Goal: Navigation & Orientation: Find specific page/section

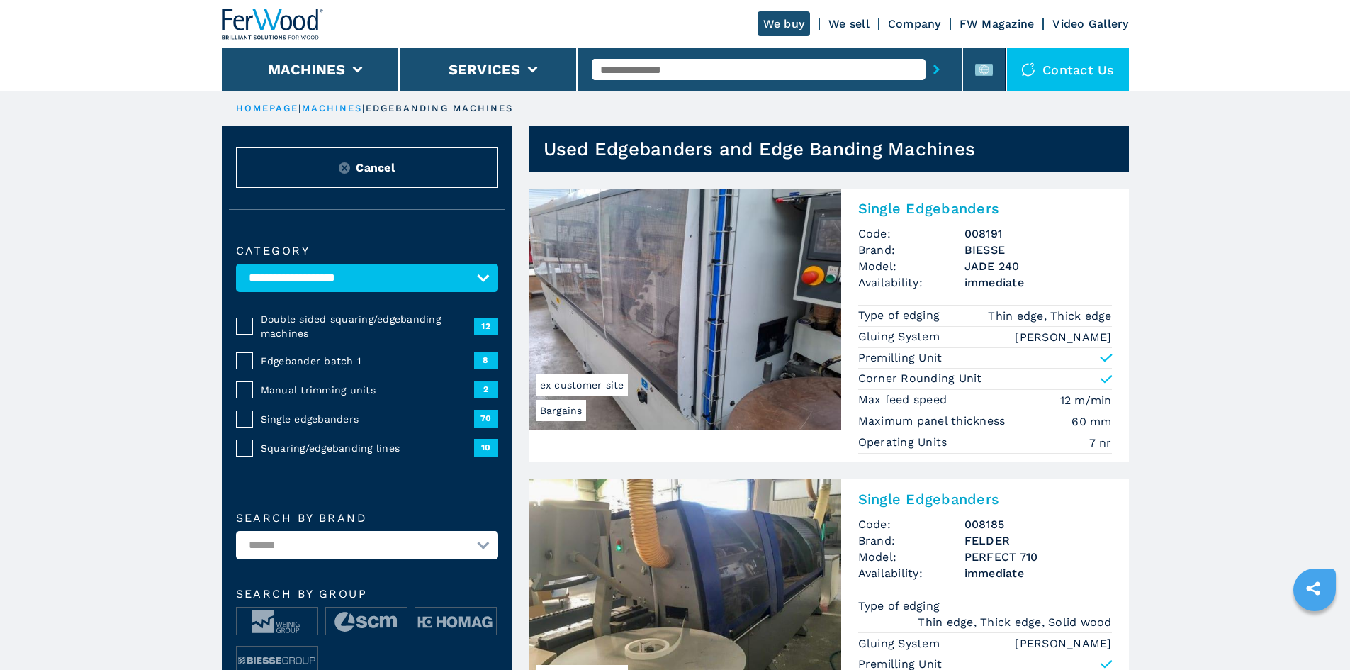
select select "**********"
click at [269, 21] on img at bounding box center [273, 24] width 102 height 31
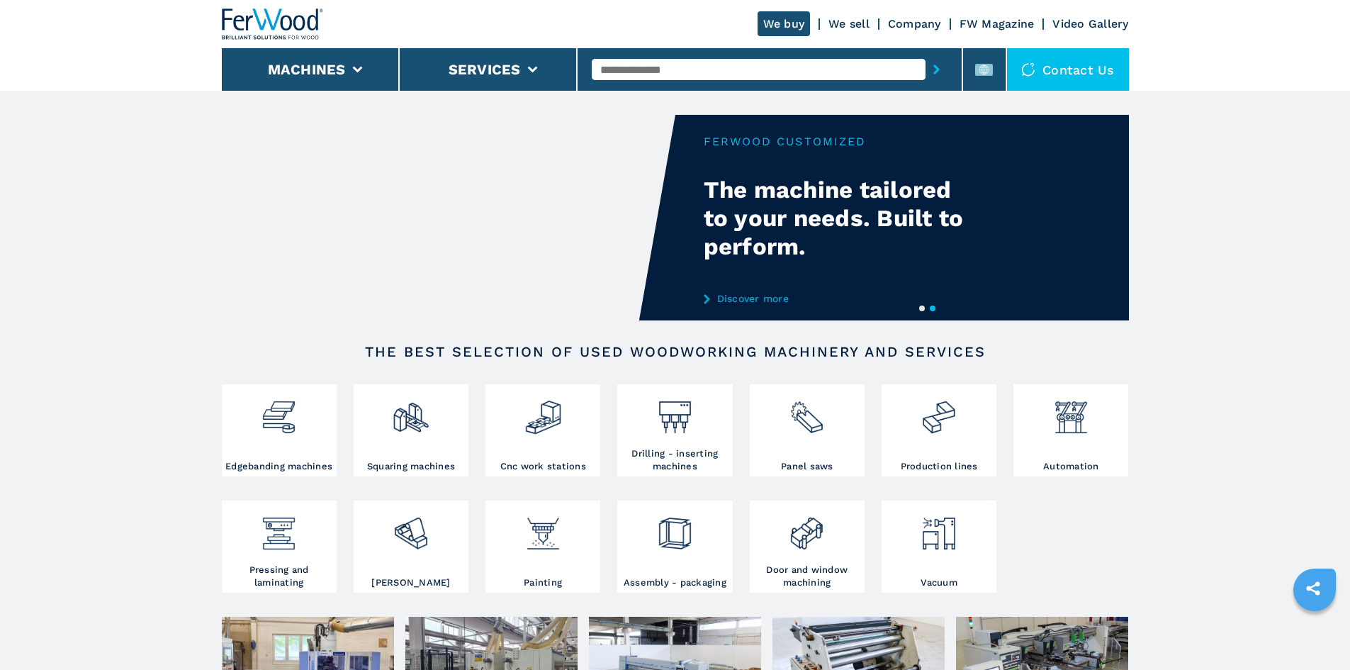
click at [925, 305] on button "1" at bounding box center [922, 308] width 6 height 6
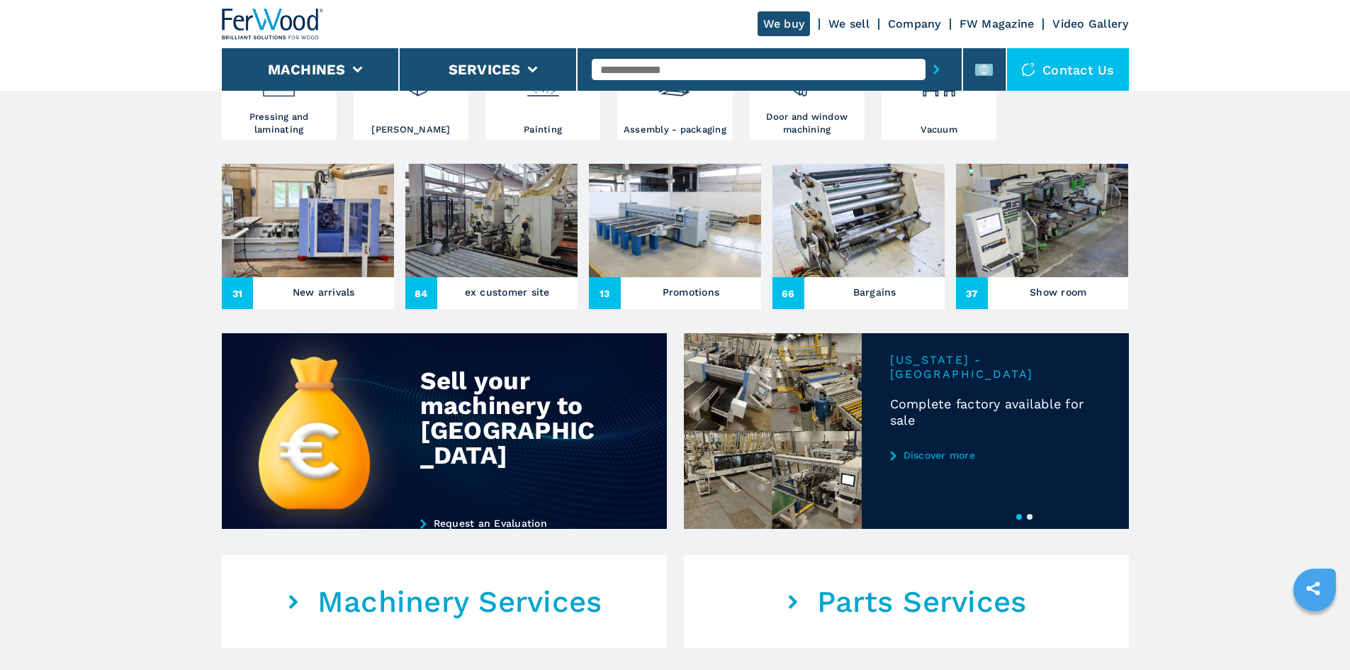
scroll to position [567, 0]
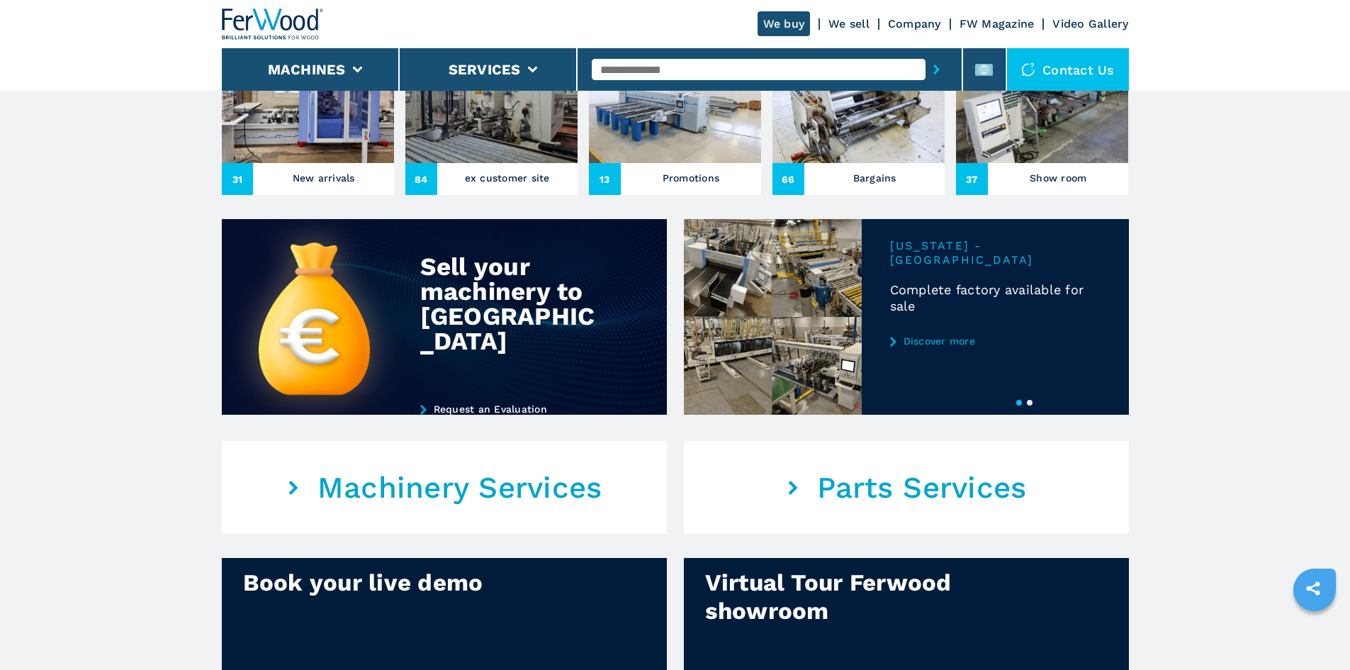
click at [1028, 405] on button "2" at bounding box center [1030, 403] width 6 height 6
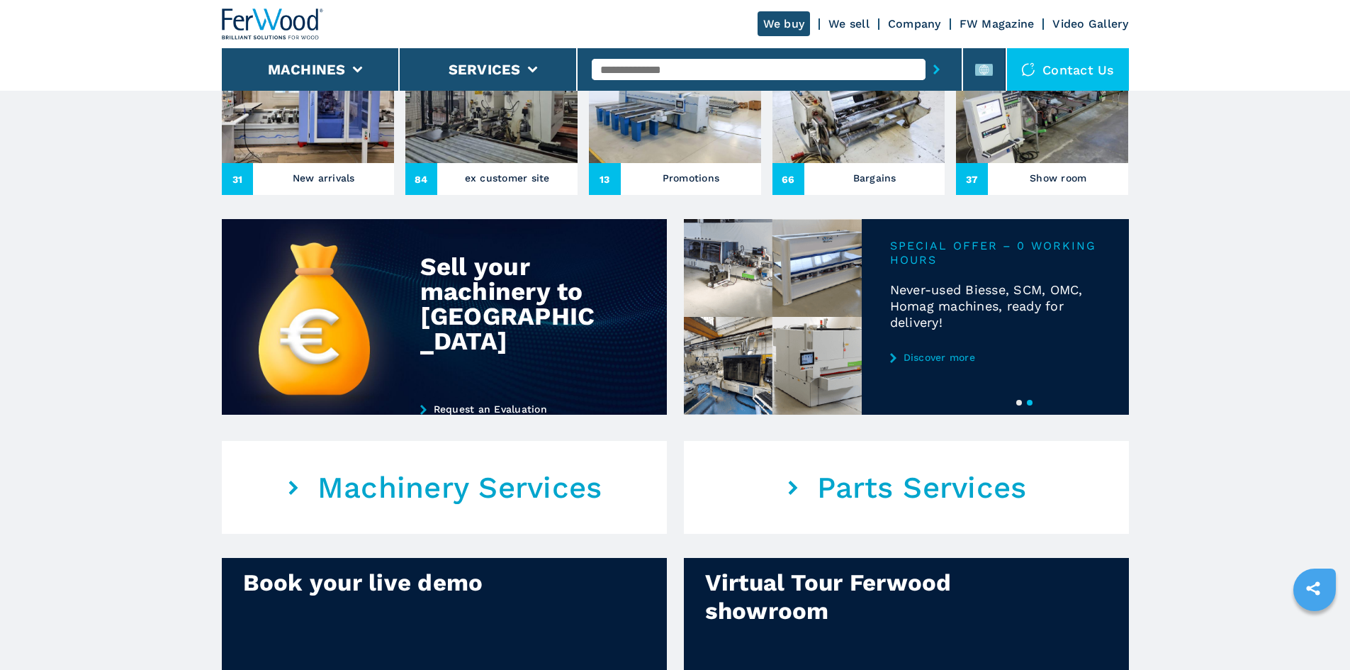
click at [937, 363] on link "Discover more" at bounding box center [995, 357] width 210 height 11
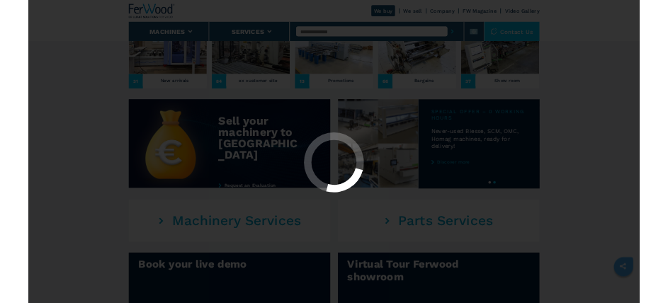
scroll to position [0, 0]
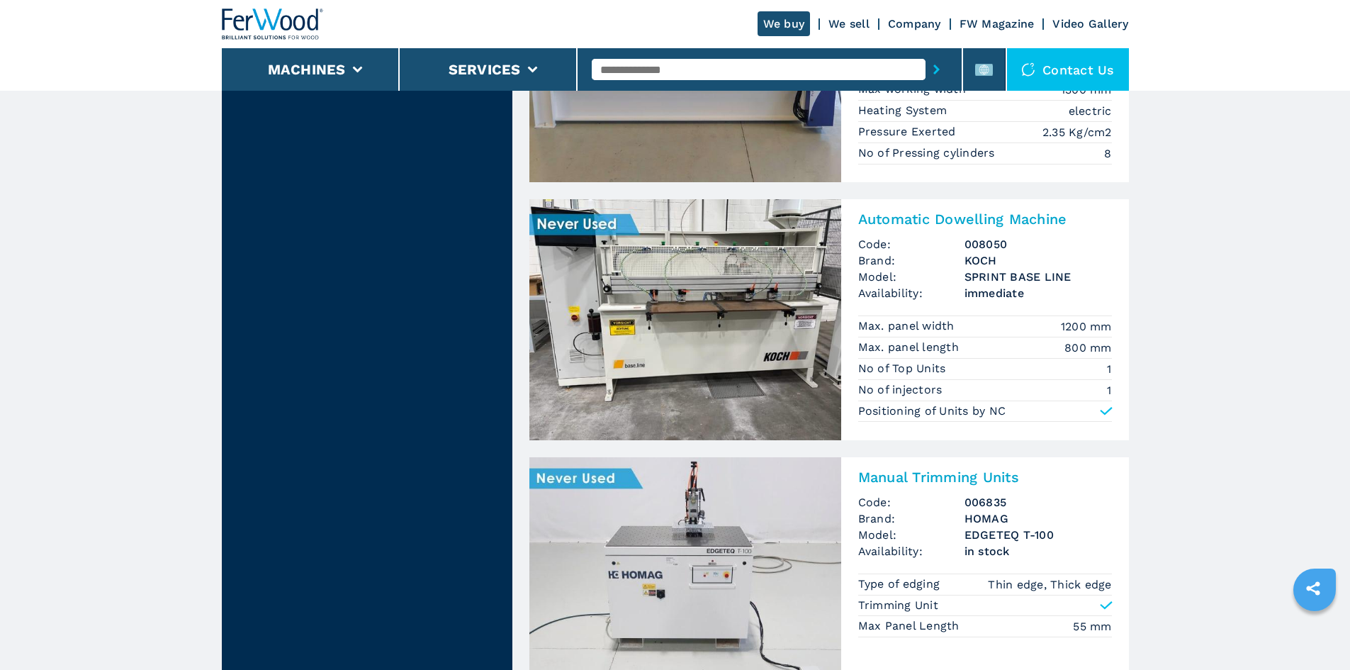
scroll to position [567, 0]
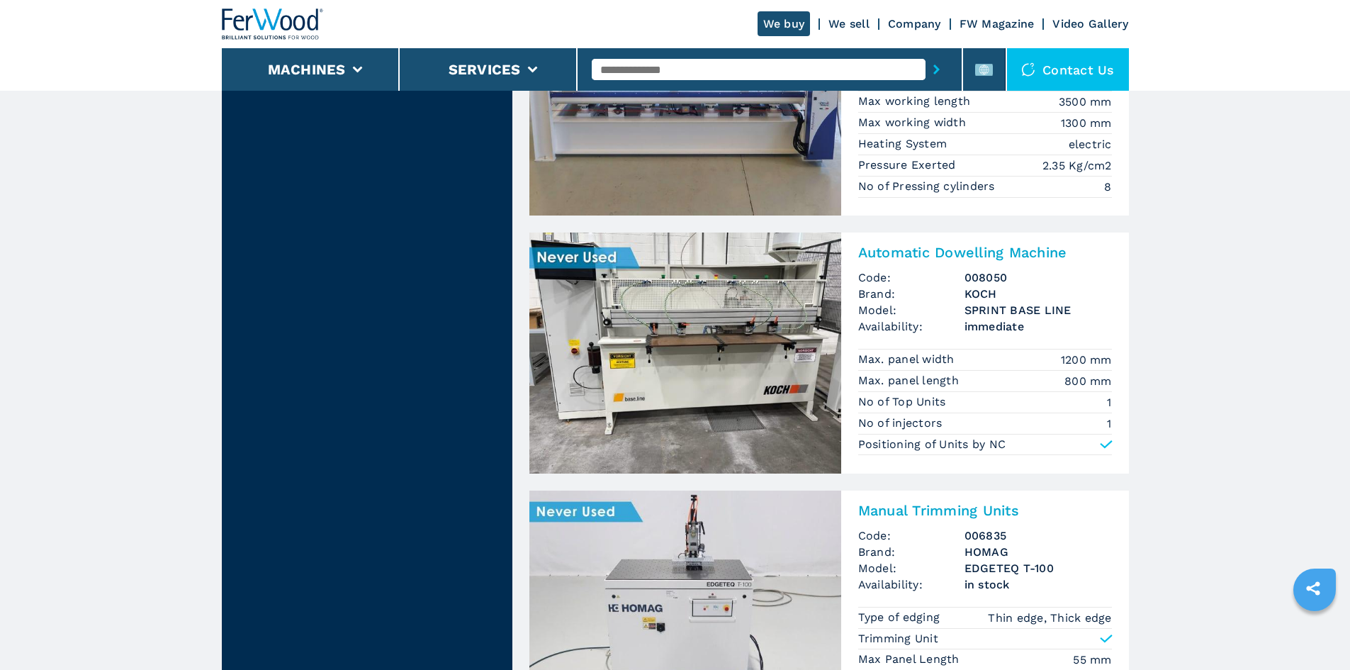
click at [258, 30] on img at bounding box center [273, 24] width 102 height 31
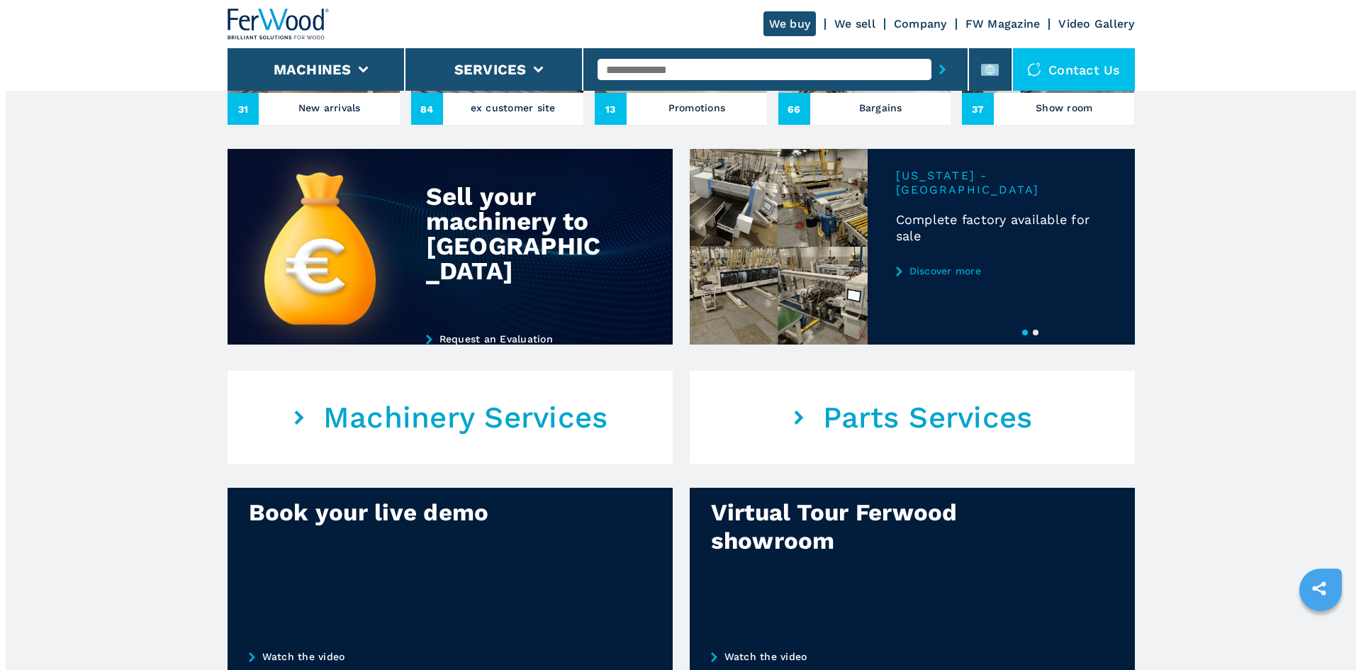
scroll to position [638, 0]
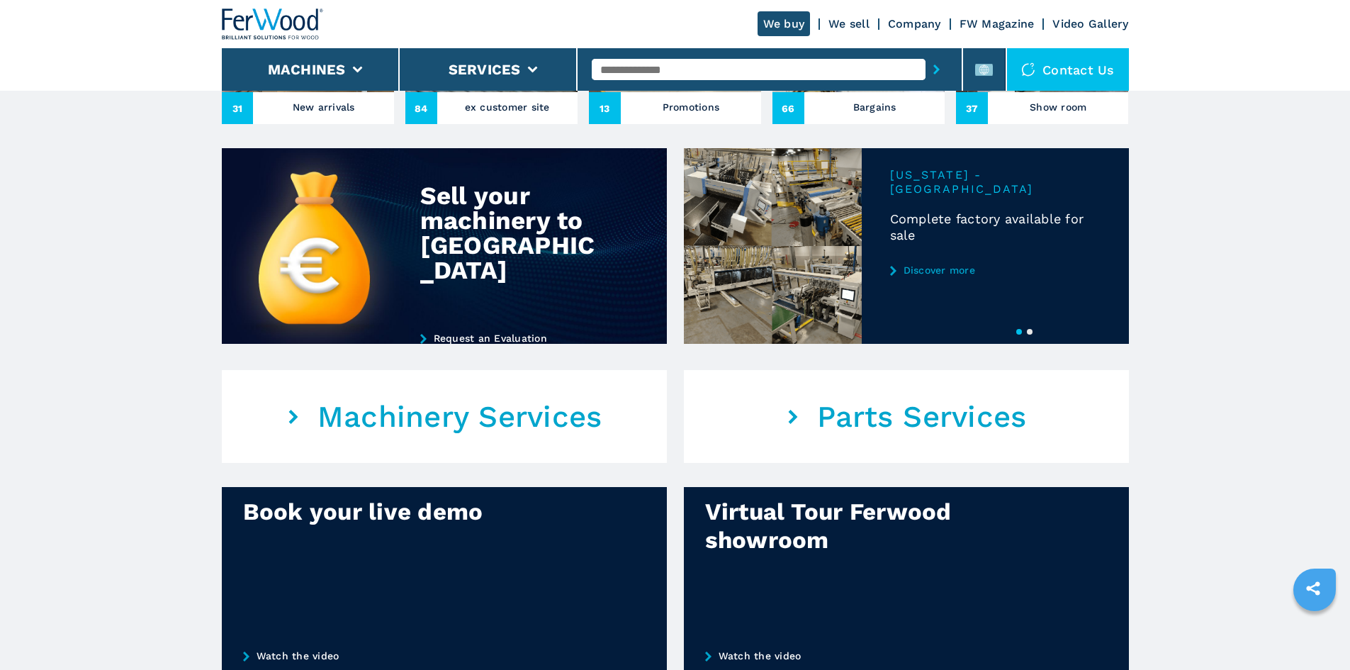
click at [1027, 335] on button "2" at bounding box center [1030, 332] width 6 height 6
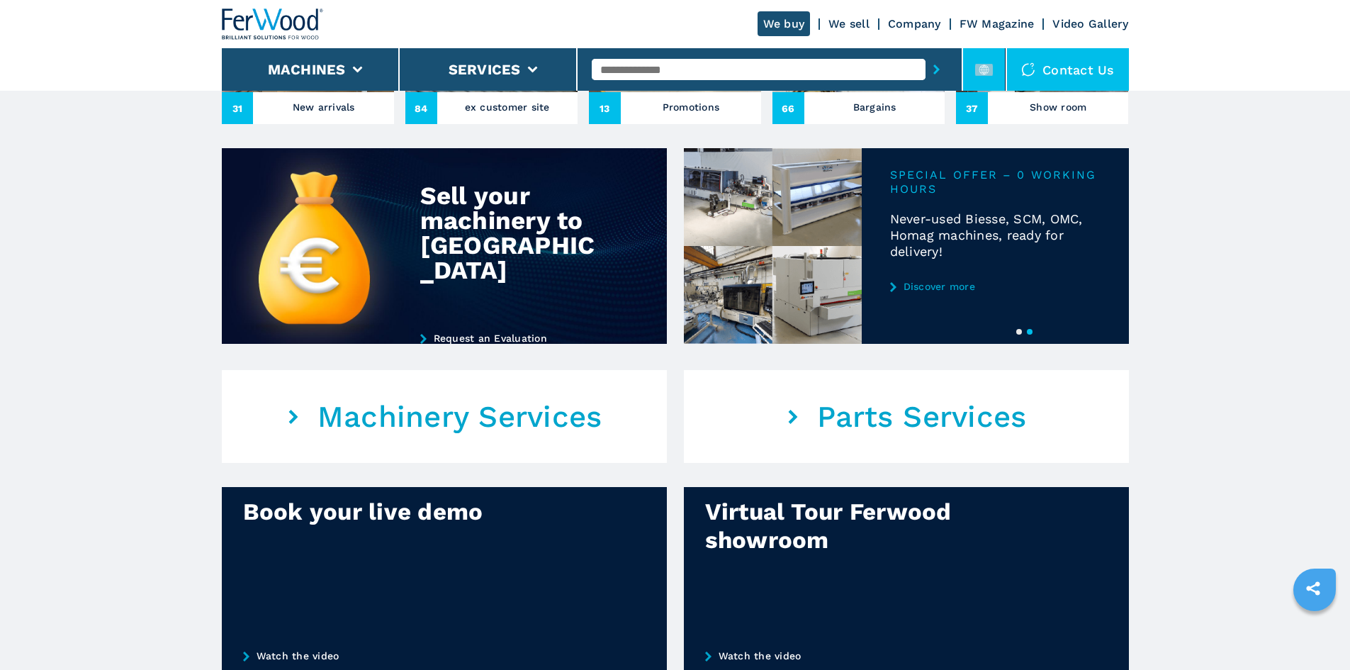
click at [986, 77] on icon at bounding box center [984, 70] width 18 height 18
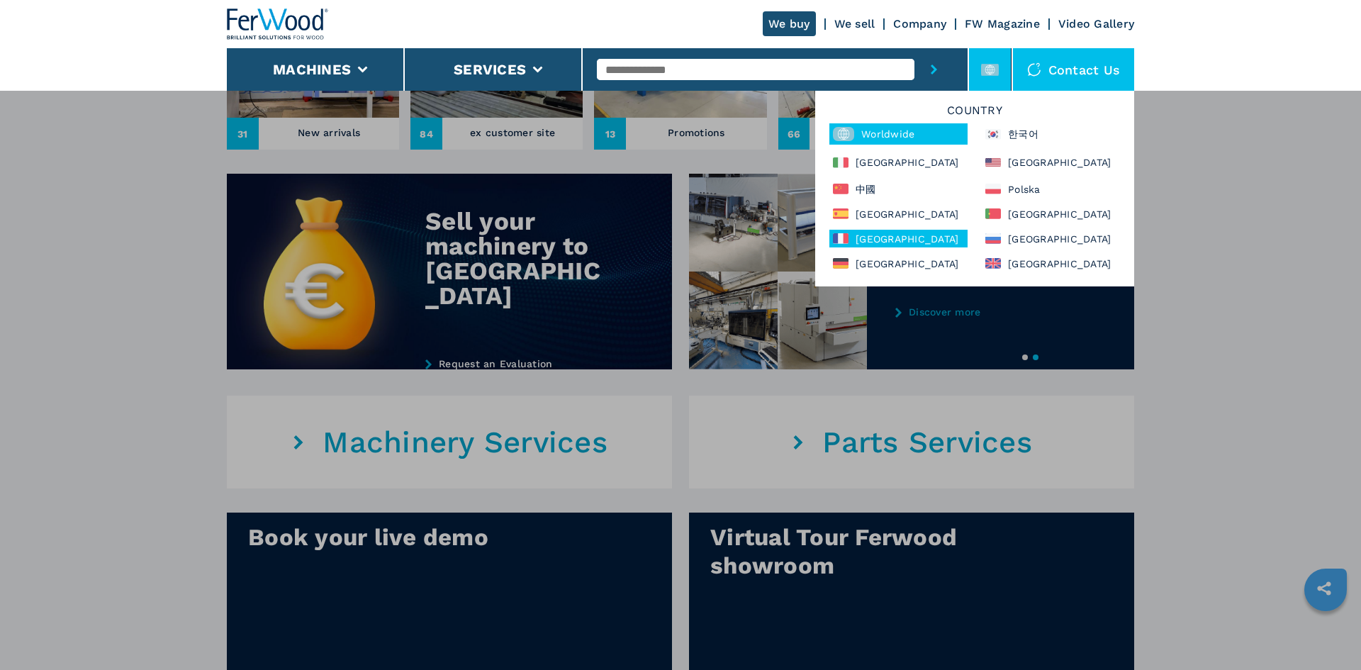
click at [899, 243] on div "France" at bounding box center [898, 239] width 138 height 18
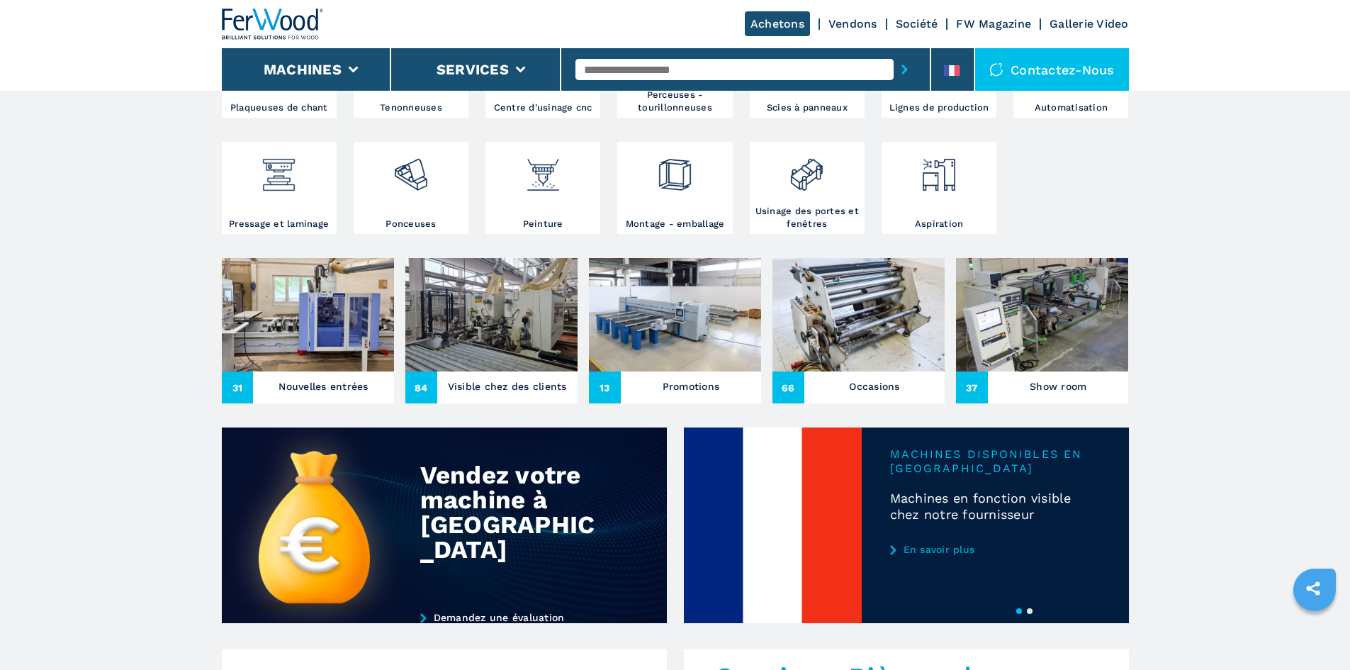
scroll to position [709, 0]
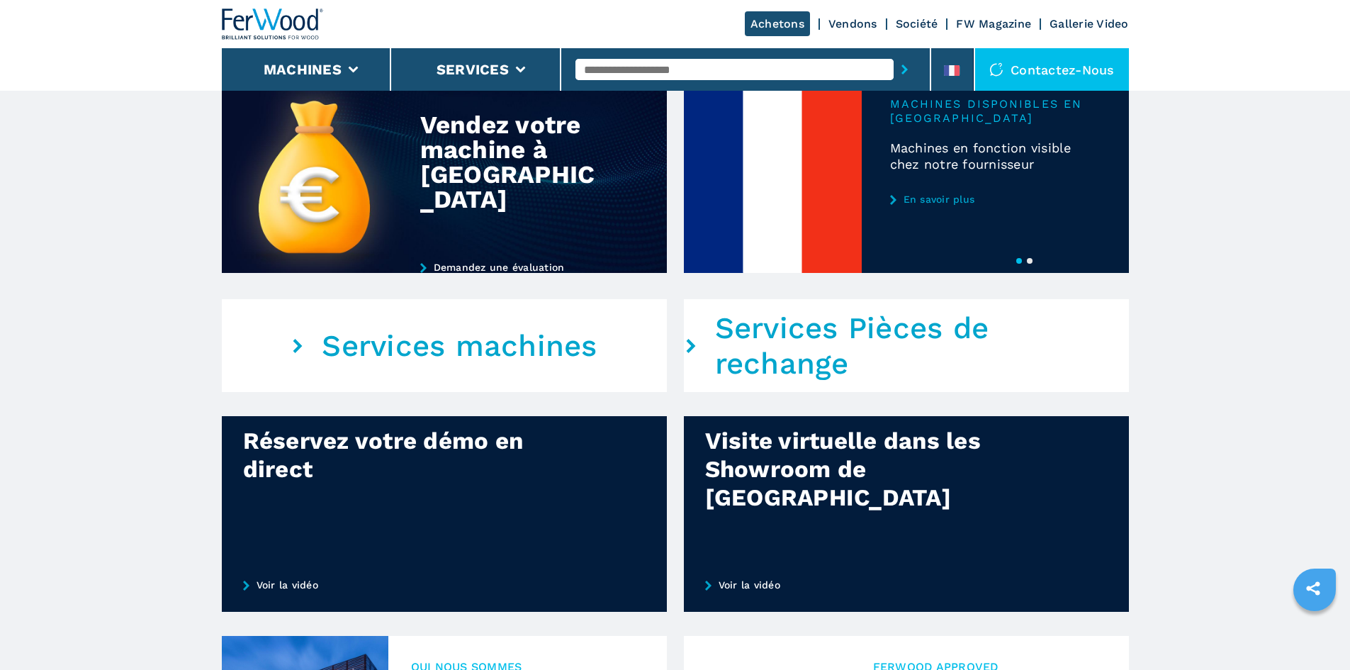
click at [1027, 264] on button "2" at bounding box center [1030, 261] width 6 height 6
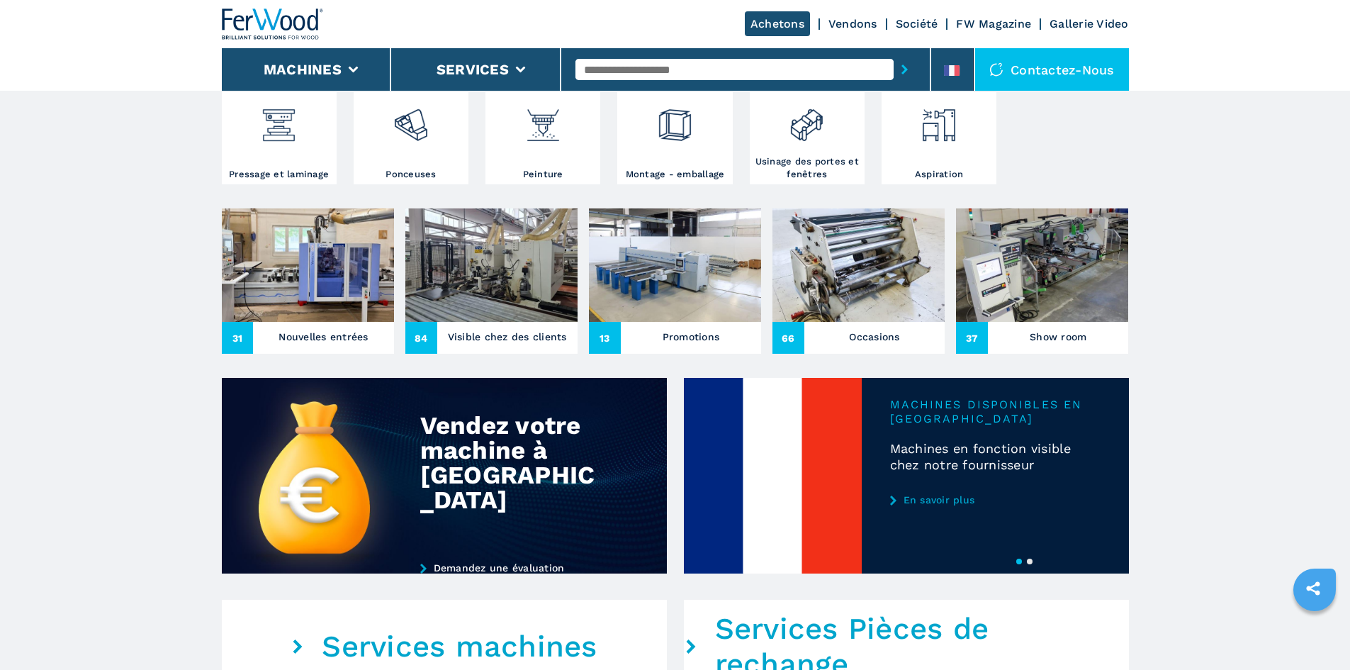
scroll to position [496, 0]
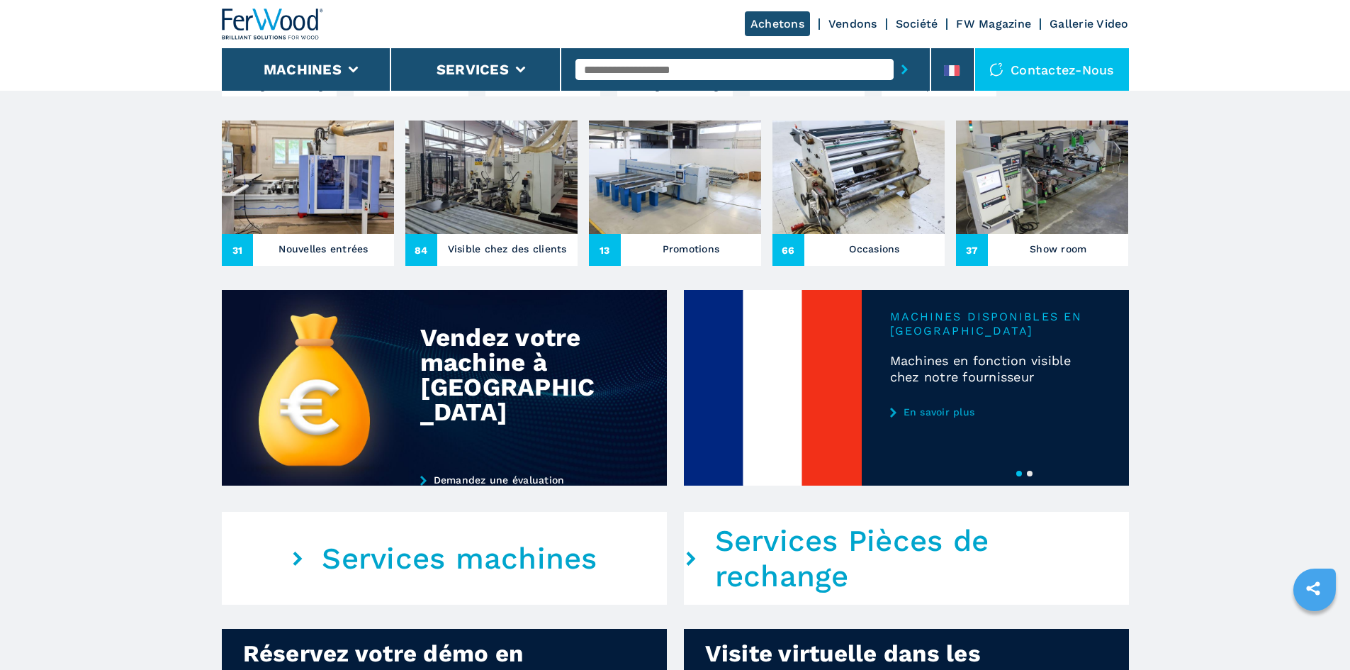
drag, startPoint x: 1029, startPoint y: 495, endPoint x: 1014, endPoint y: 488, distance: 16.5
click at [1029, 476] on button "2" at bounding box center [1030, 474] width 6 height 6
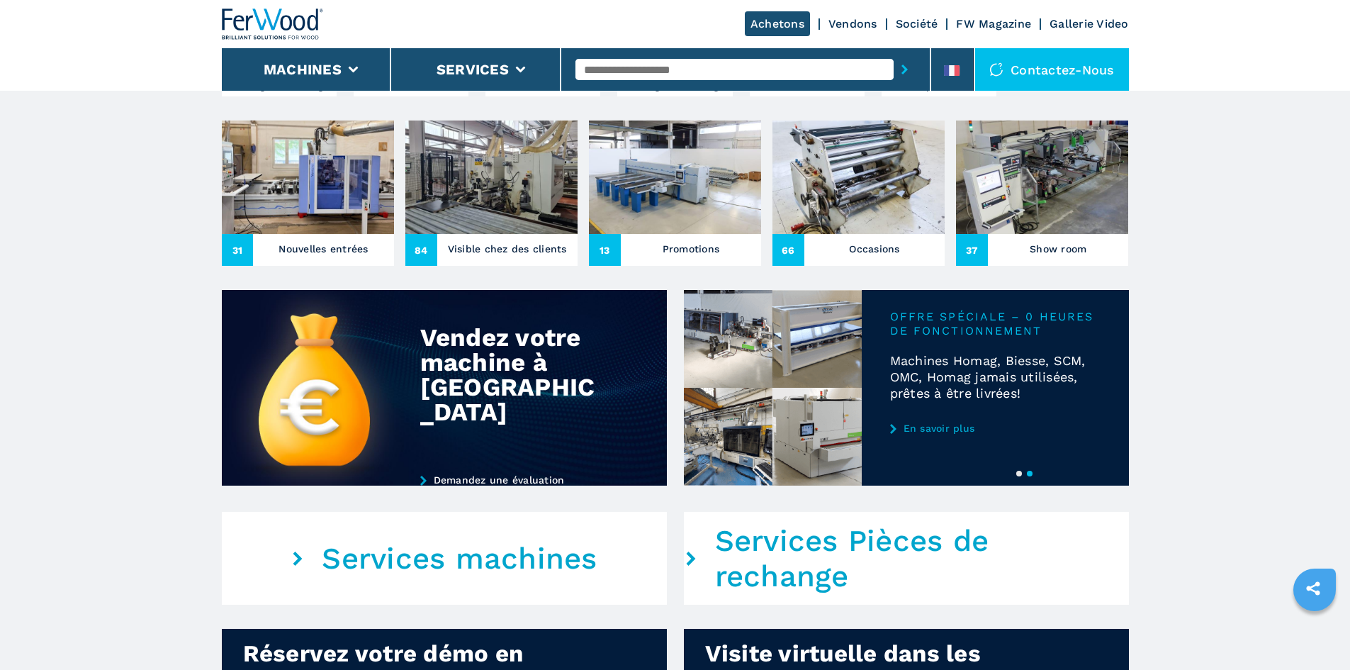
click at [966, 434] on link "En savoir plus" at bounding box center [995, 427] width 210 height 11
click at [936, 434] on link "En savoir plus" at bounding box center [995, 427] width 210 height 11
